Goal: Information Seeking & Learning: Learn about a topic

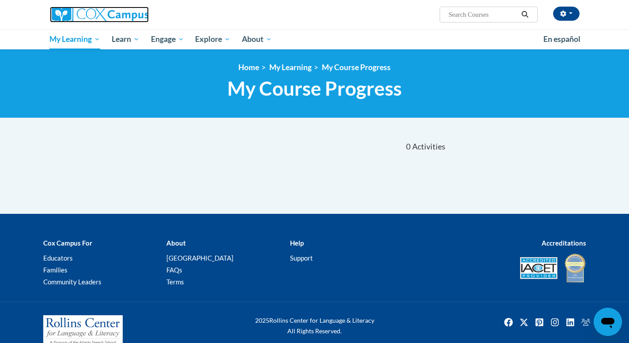
click at [84, 13] on img at bounding box center [99, 15] width 99 height 16
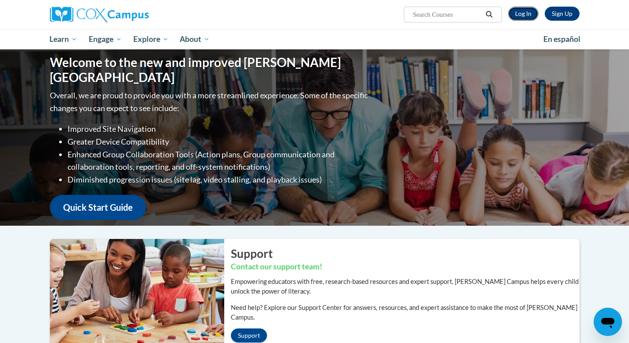
click at [524, 12] on link "Log In" at bounding box center [523, 14] width 30 height 14
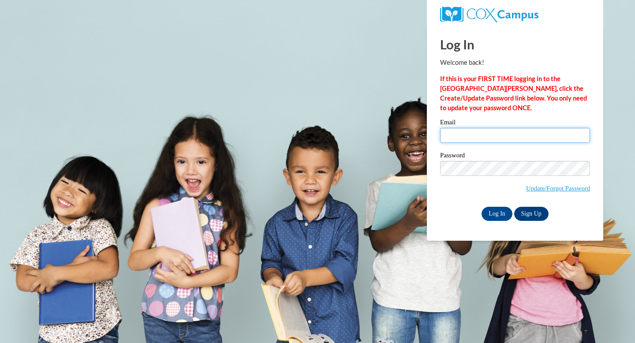
click at [465, 139] on input "Email" at bounding box center [515, 135] width 150 height 15
type input "donnamschiele@gmail.com"
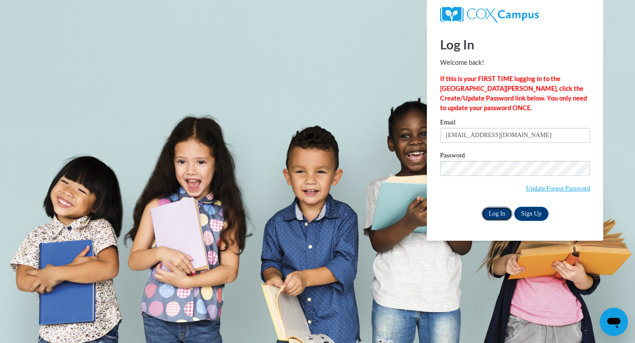
click at [495, 214] on input "Log In" at bounding box center [497, 214] width 31 height 14
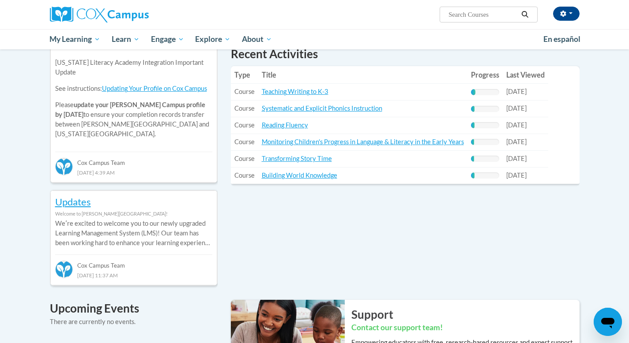
scroll to position [323, 0]
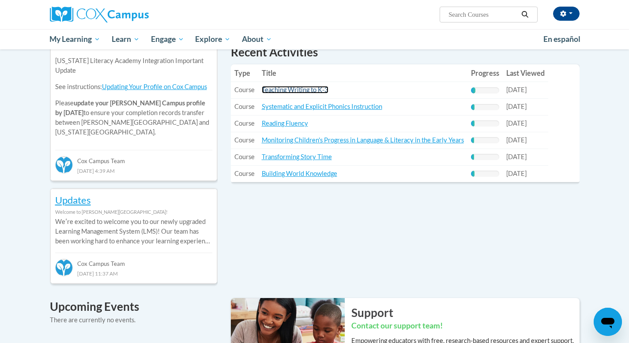
click at [299, 92] on link "Teaching Writing to K-3" at bounding box center [295, 90] width 67 height 8
